Goal: Task Accomplishment & Management: Complete application form

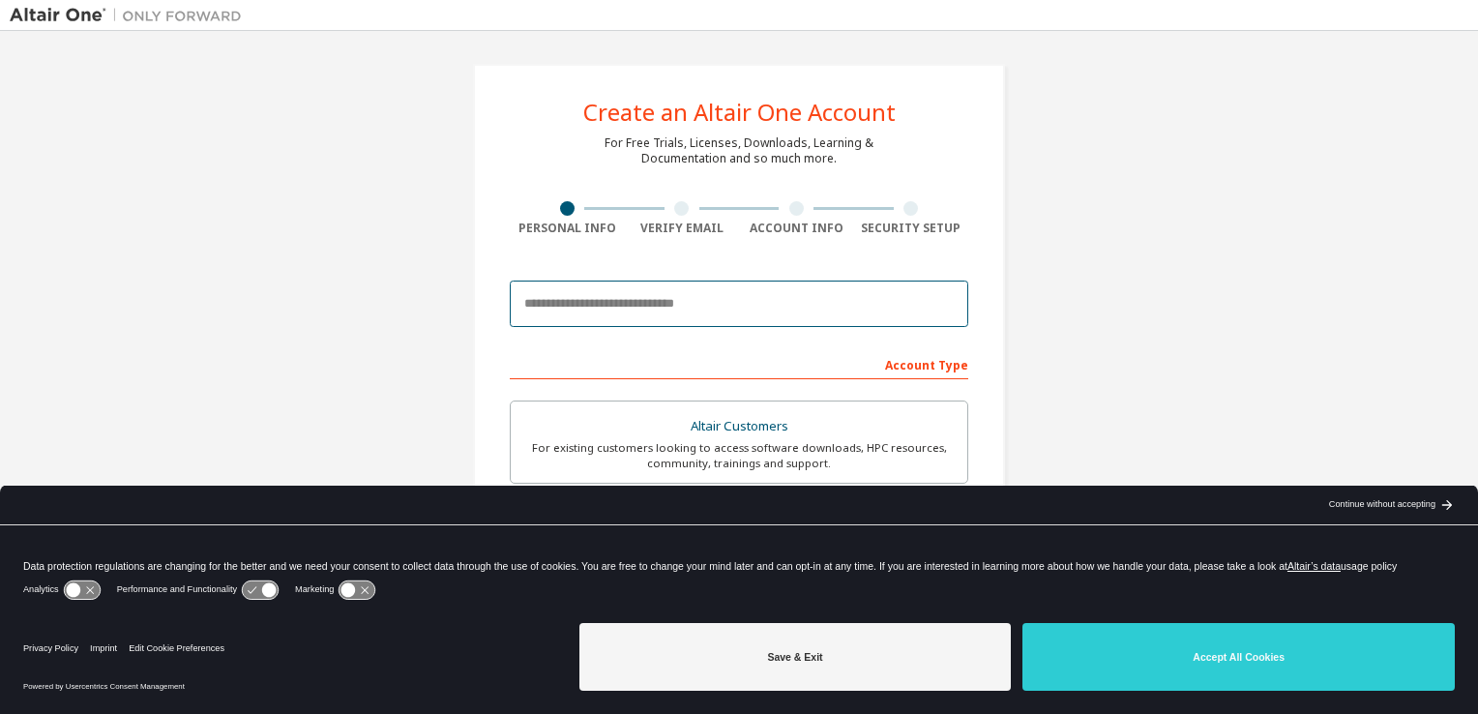
click at [704, 315] on input "email" at bounding box center [739, 304] width 458 height 46
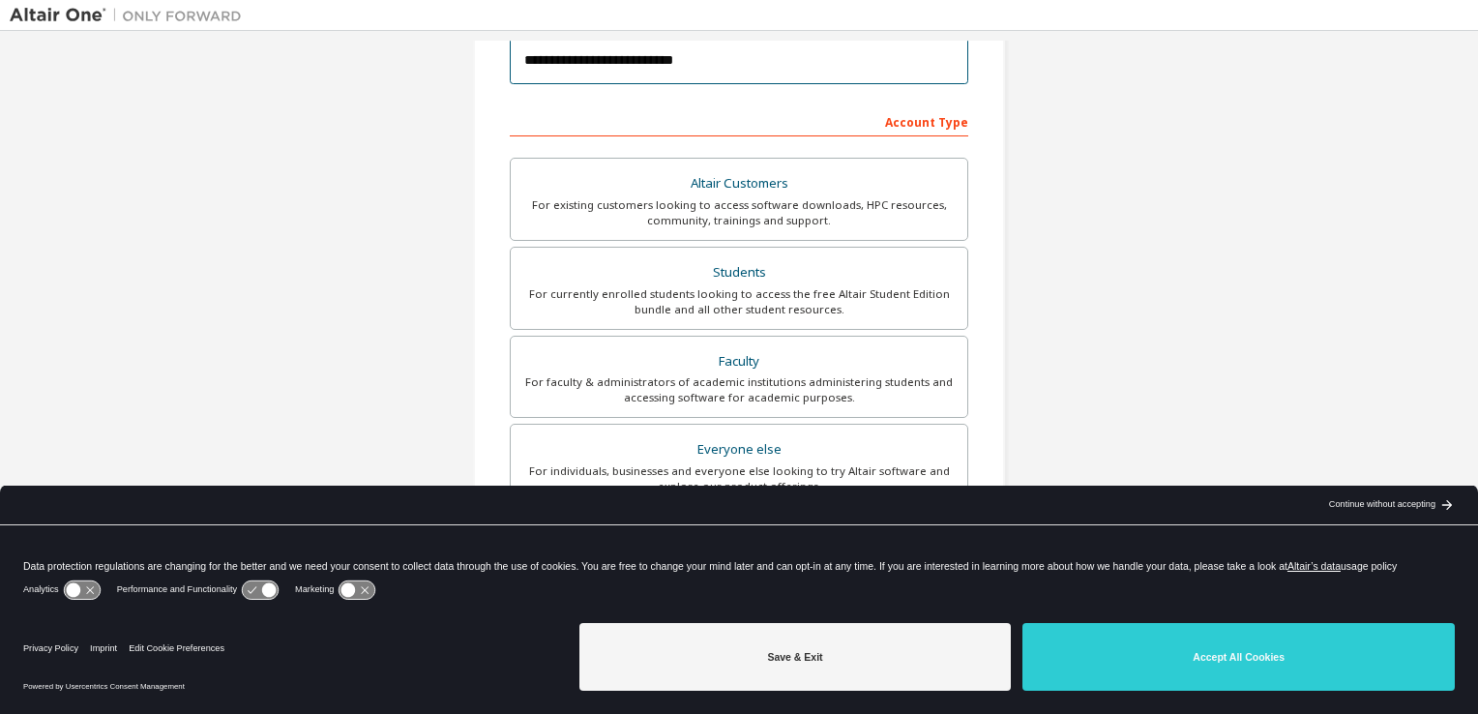
scroll to position [244, 0]
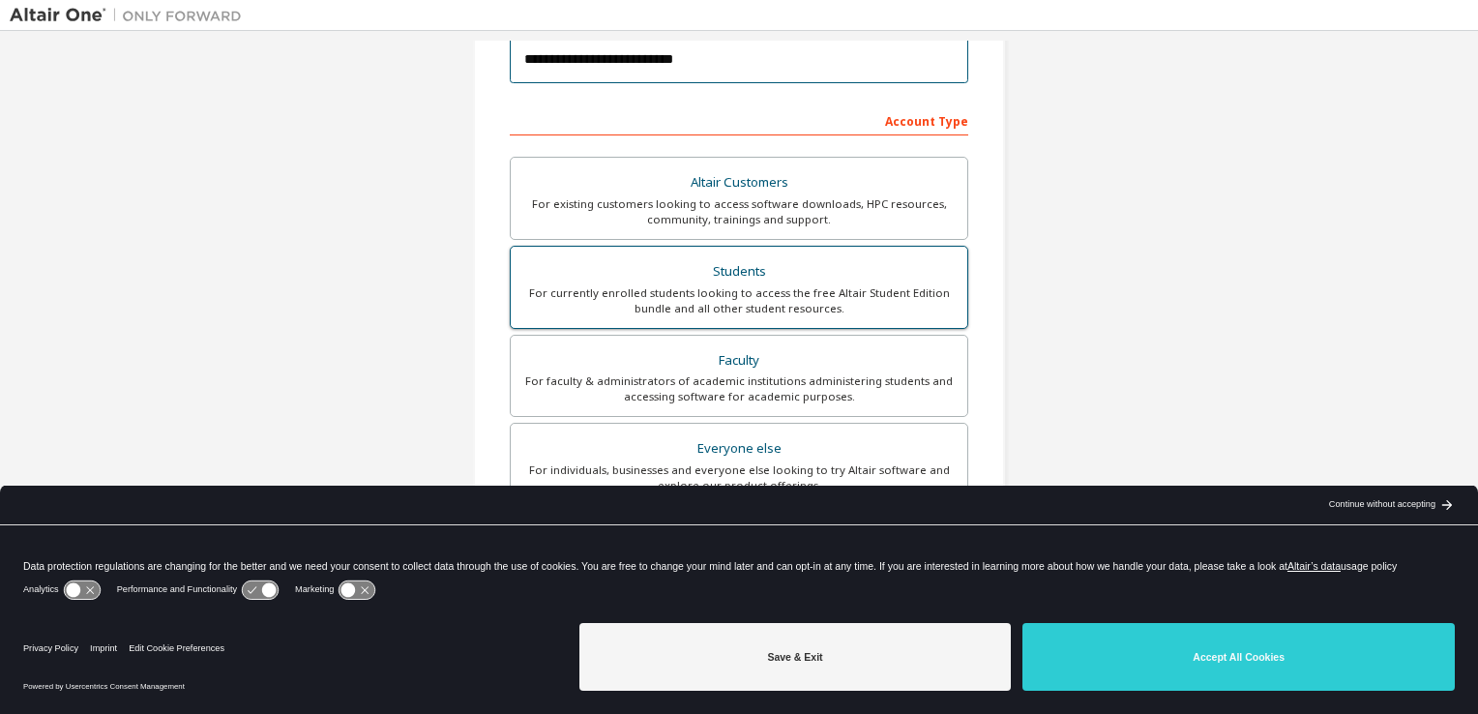
type input "**********"
click at [741, 296] on div "For currently enrolled students looking to access the free Altair Student Editi…" at bounding box center [738, 300] width 433 height 31
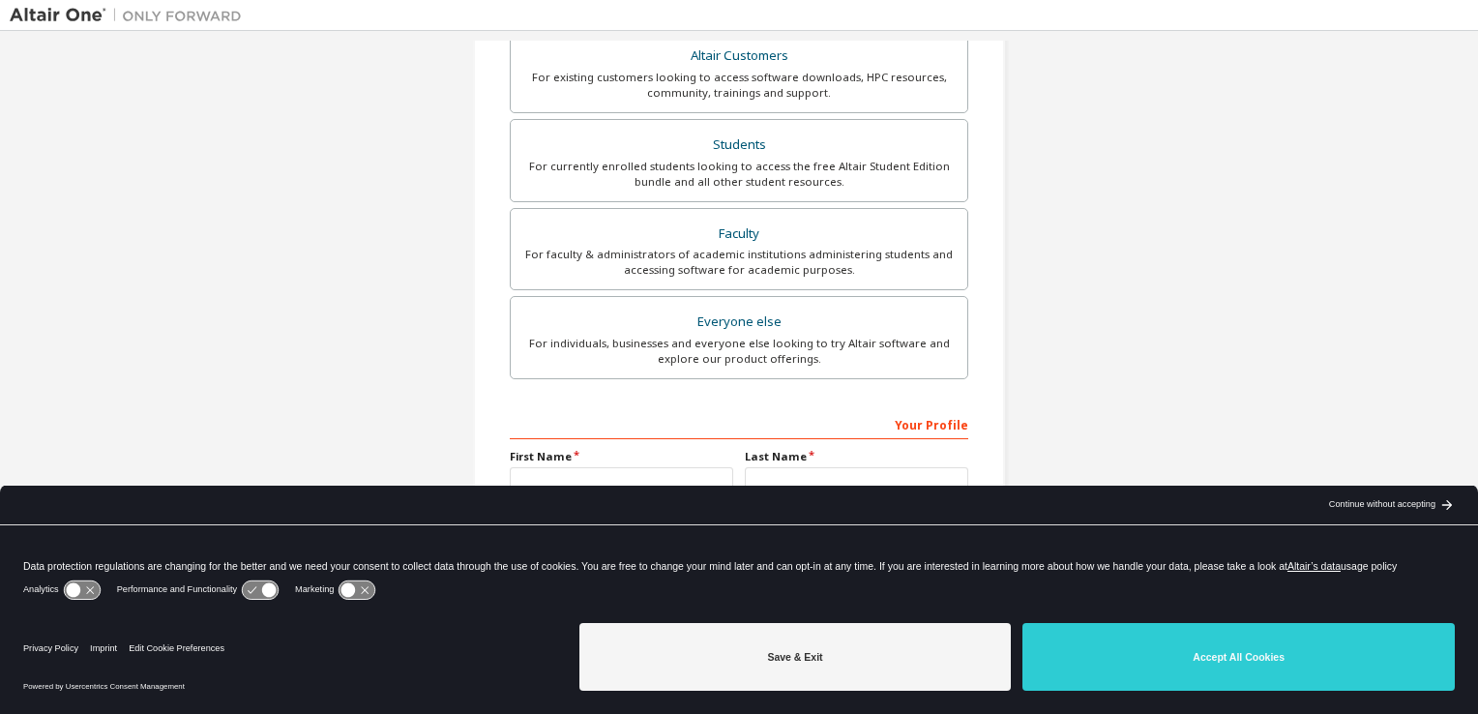
scroll to position [412, 0]
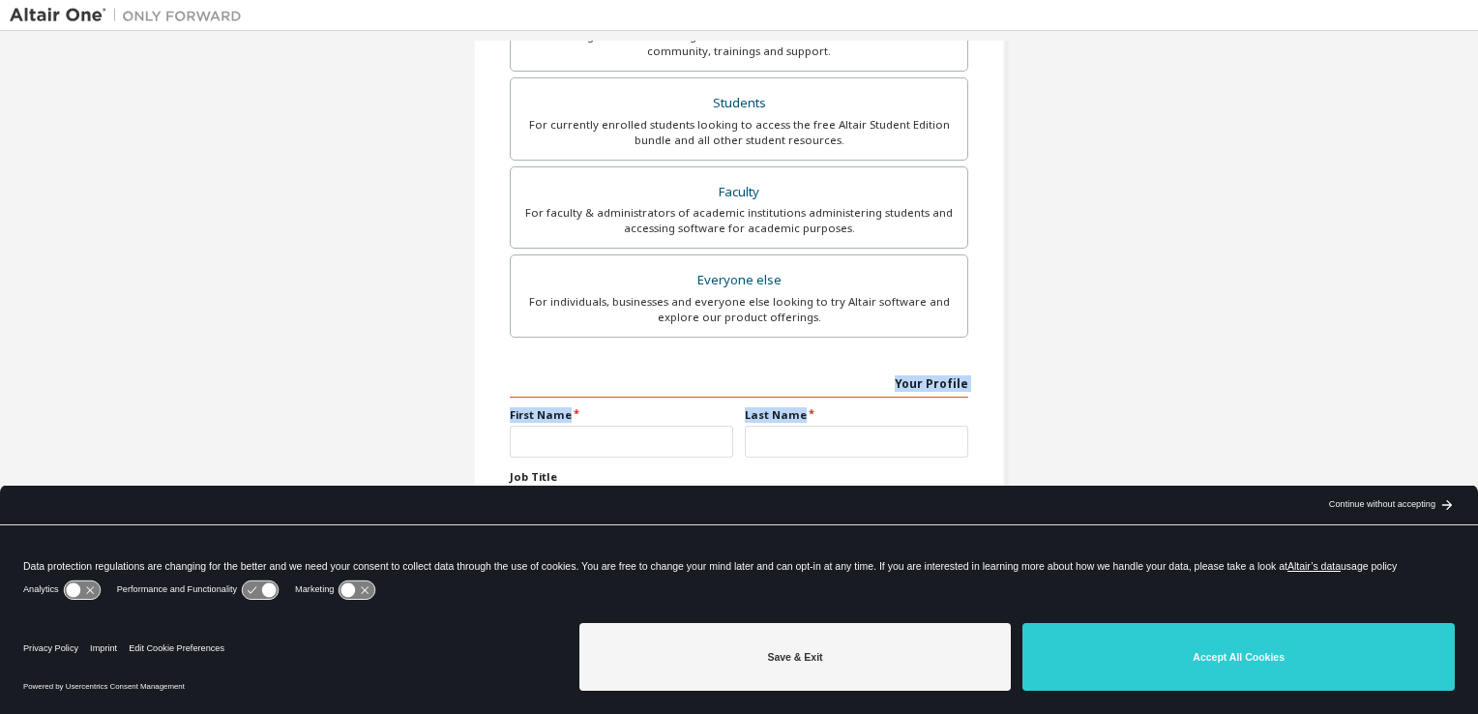
drag, startPoint x: 1468, startPoint y: 331, endPoint x: 1477, endPoint y: 424, distance: 93.3
click at [1477, 424] on html "**********" at bounding box center [739, 357] width 1478 height 714
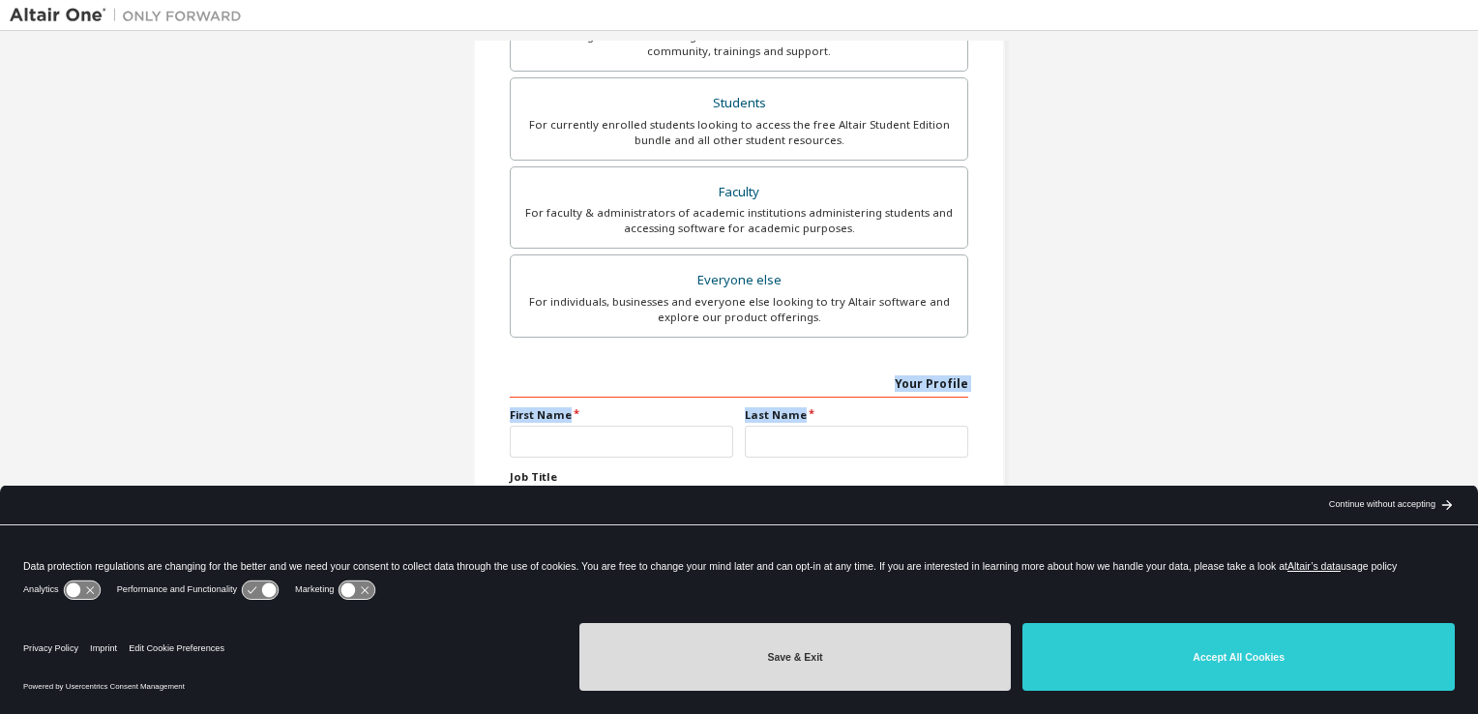
click at [854, 664] on button "Save & Exit" at bounding box center [795, 657] width 432 height 68
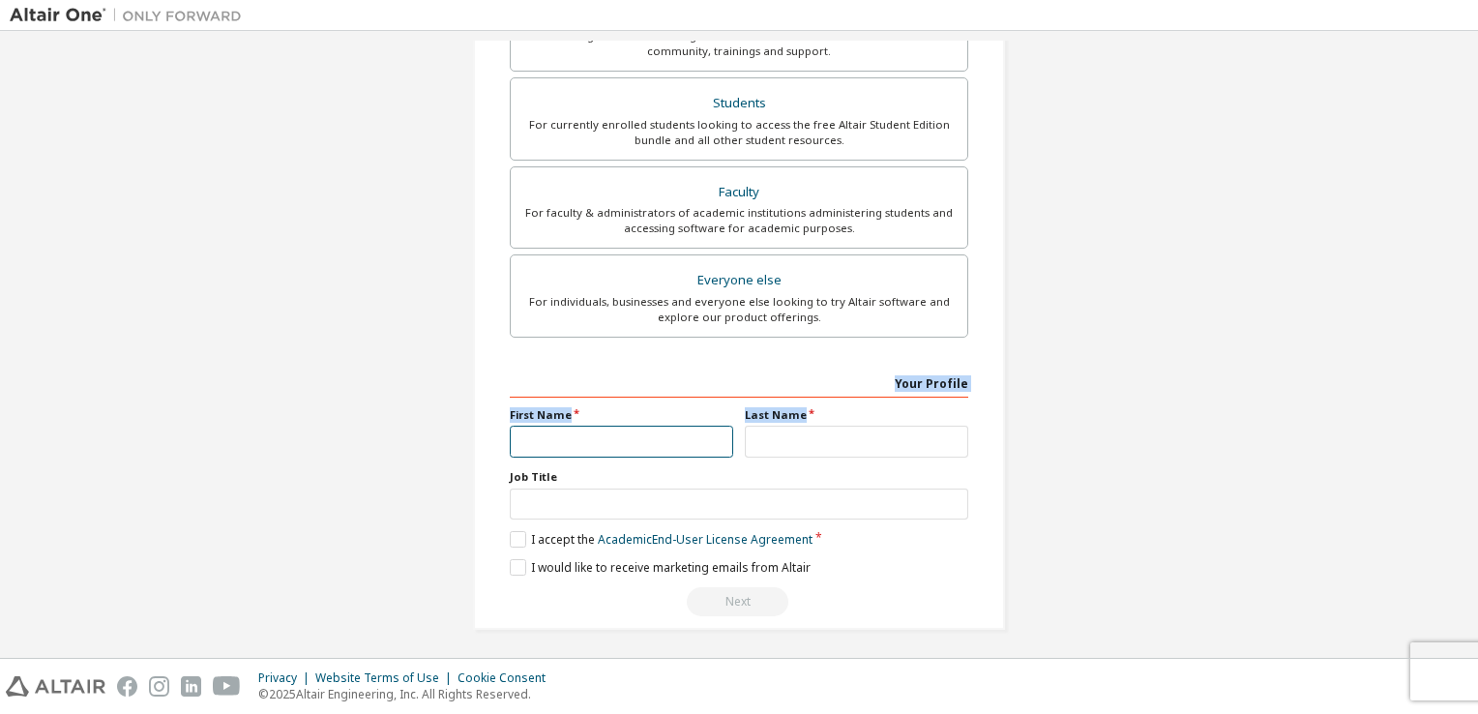
click at [613, 443] on input "text" at bounding box center [621, 442] width 223 height 32
type input "*****"
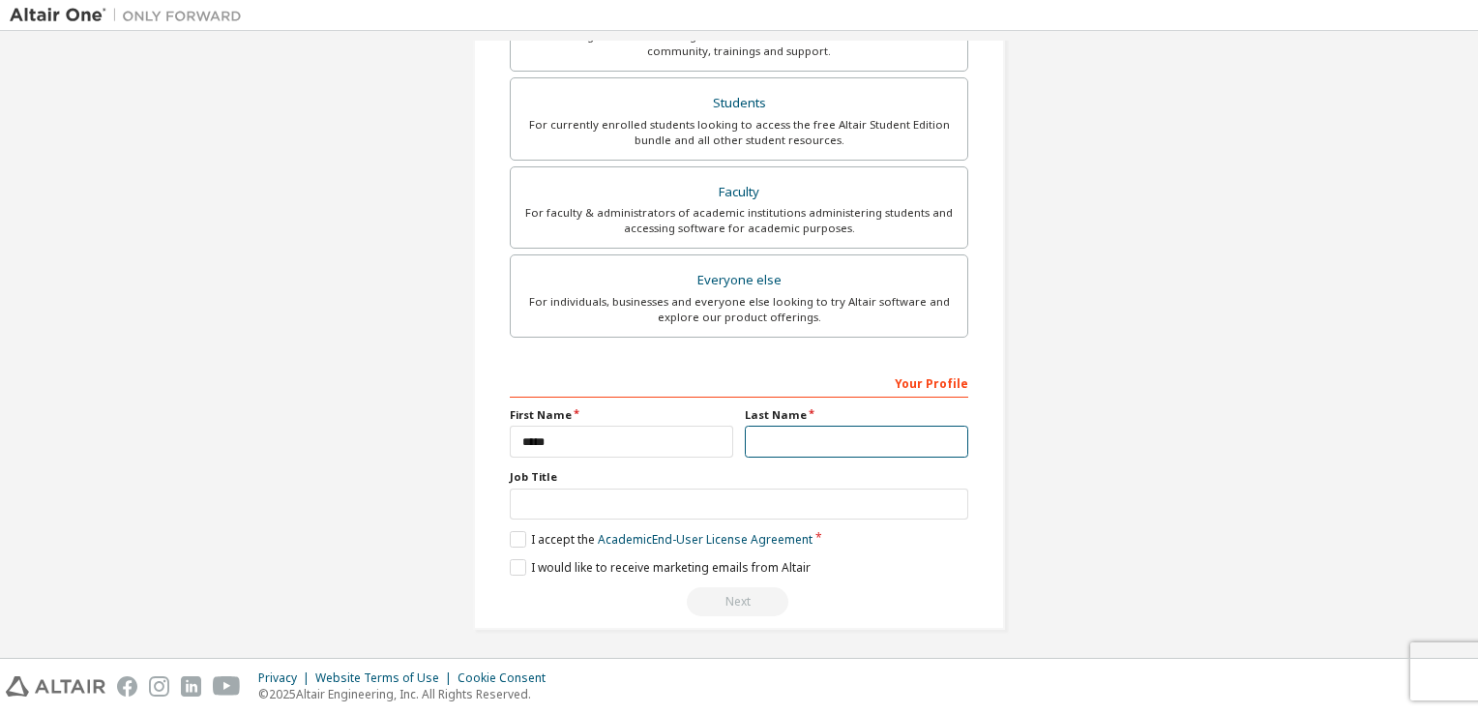
click at [814, 444] on input "text" at bounding box center [856, 442] width 223 height 32
type input "*"
click at [514, 540] on label "I accept the Academic End-User License Agreement" at bounding box center [661, 539] width 303 height 16
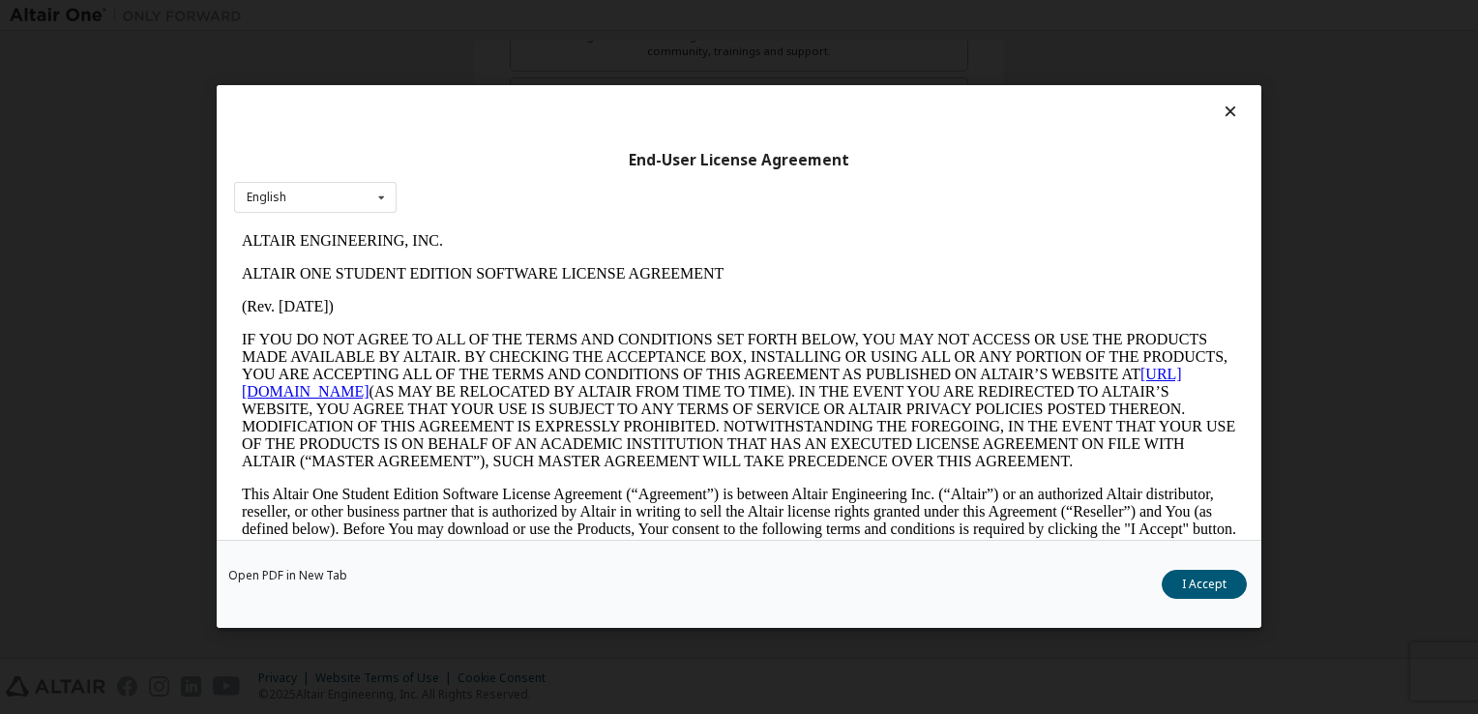
scroll to position [0, 0]
click at [1176, 576] on button "I Accept" at bounding box center [1204, 585] width 85 height 29
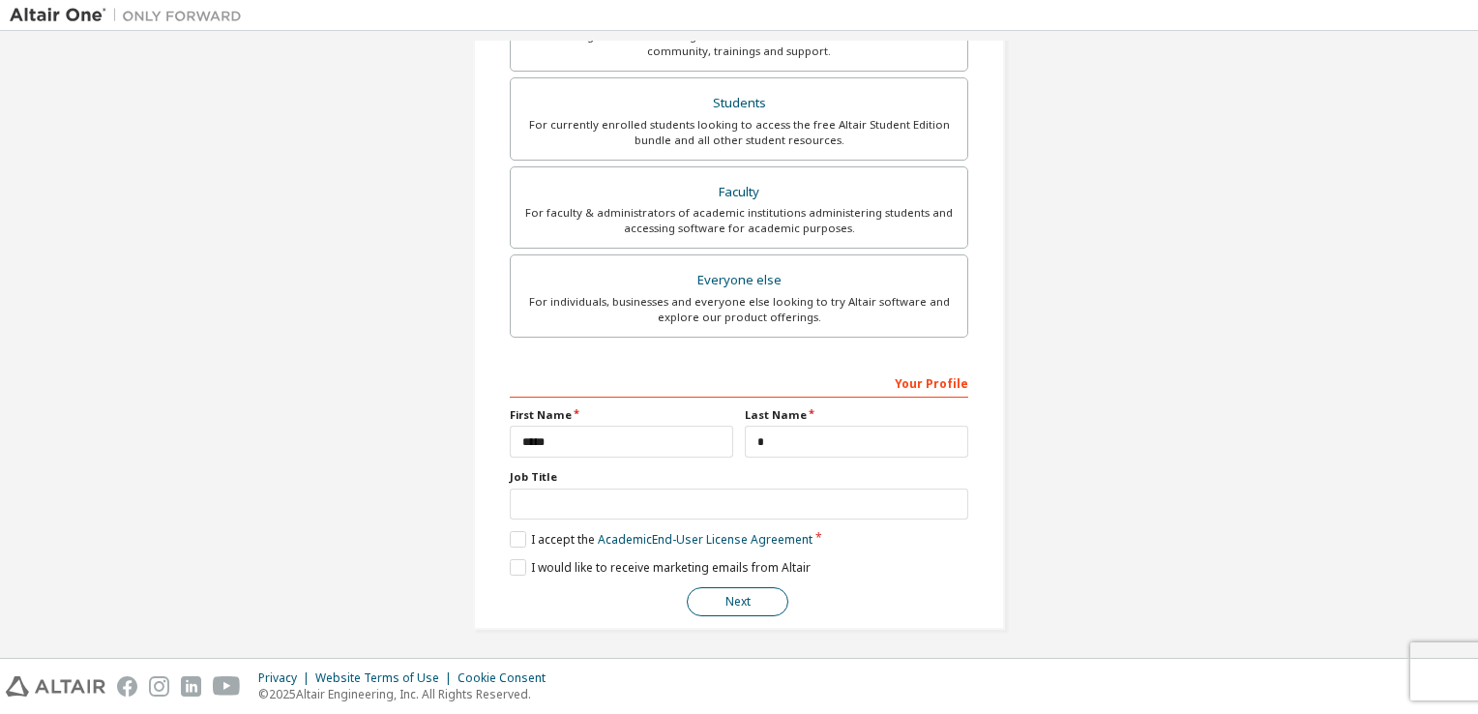
click at [735, 601] on button "Next" at bounding box center [738, 601] width 102 height 29
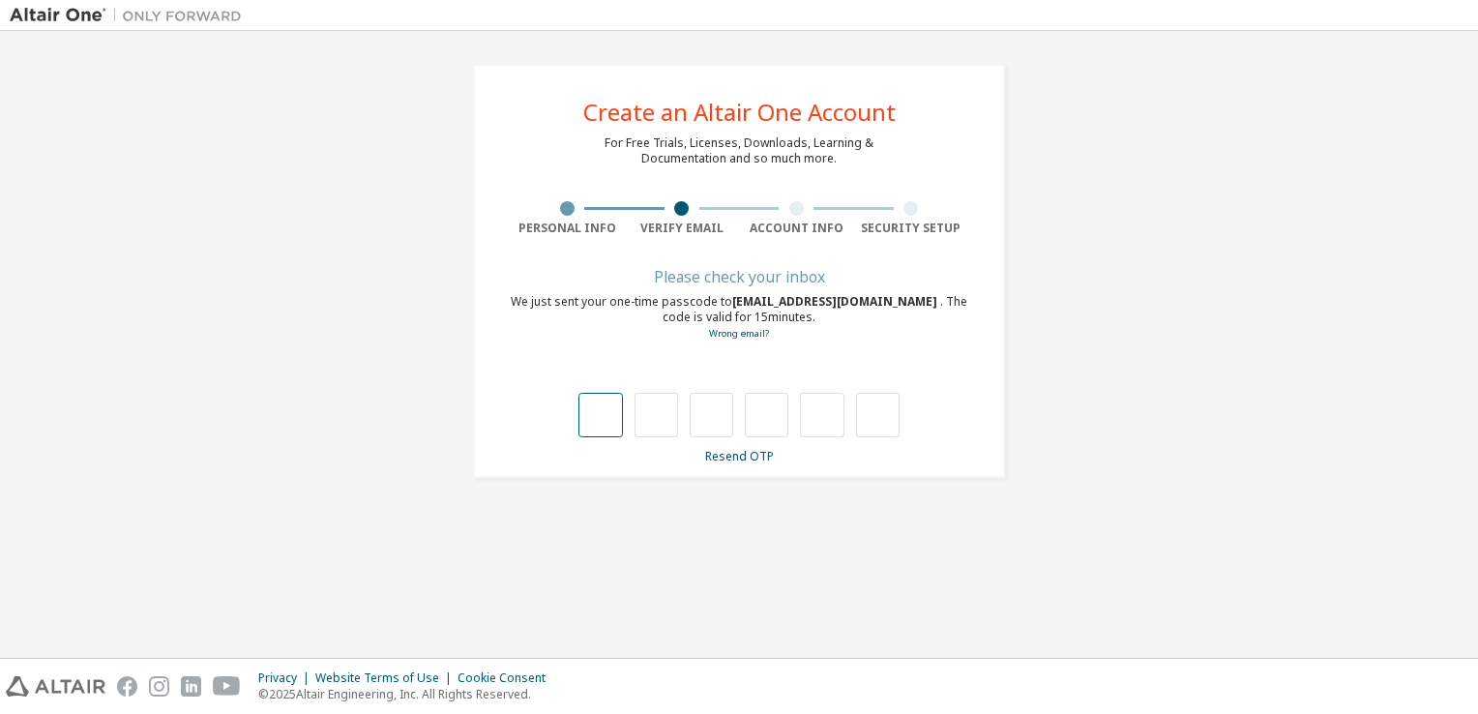
type input "*"
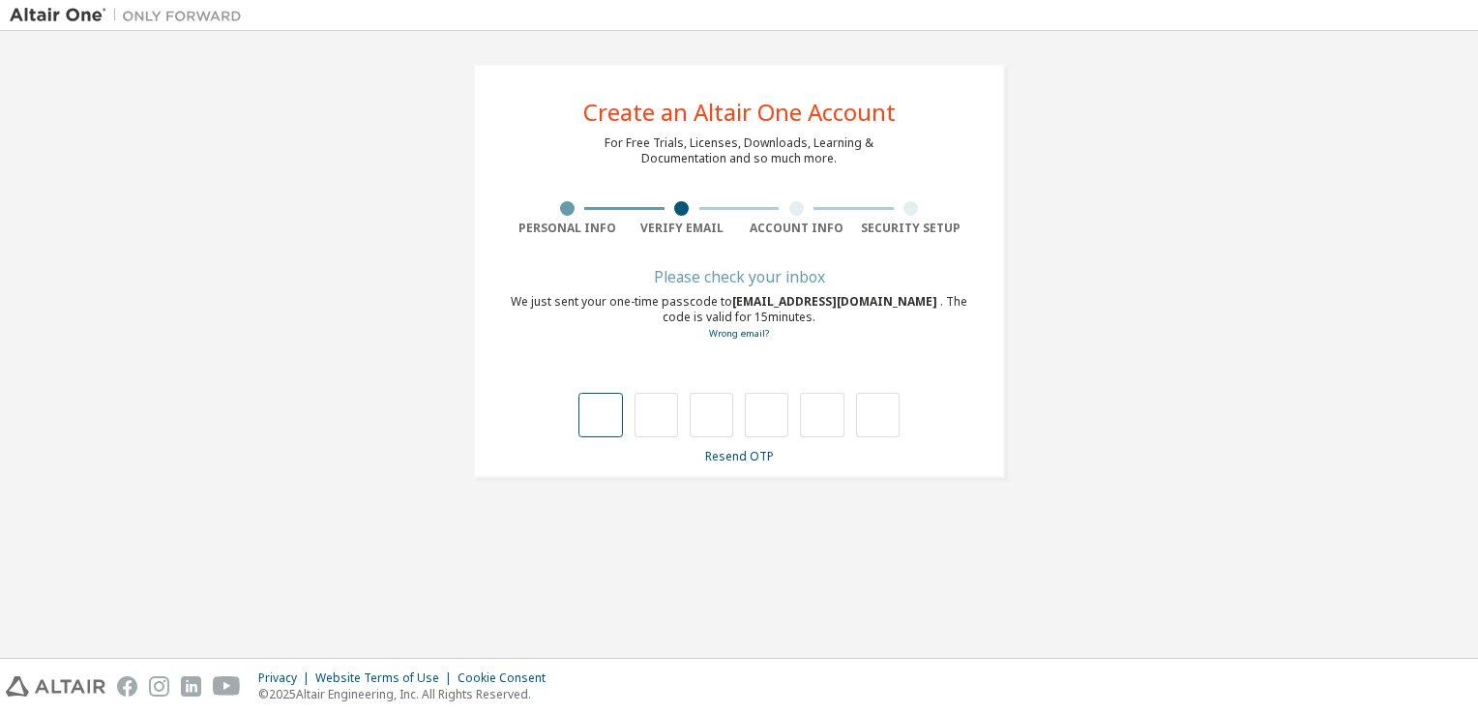
type input "*"
